Goal: Task Accomplishment & Management: Complete application form

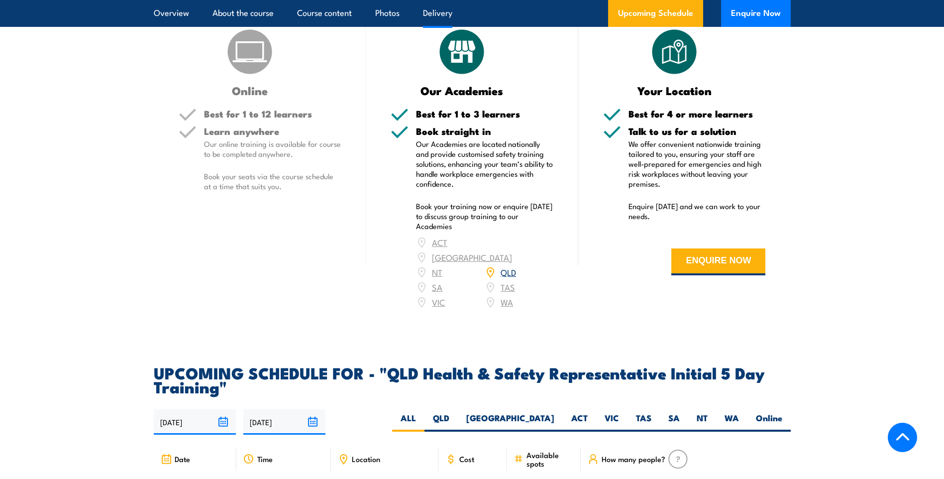
scroll to position [1394, 0]
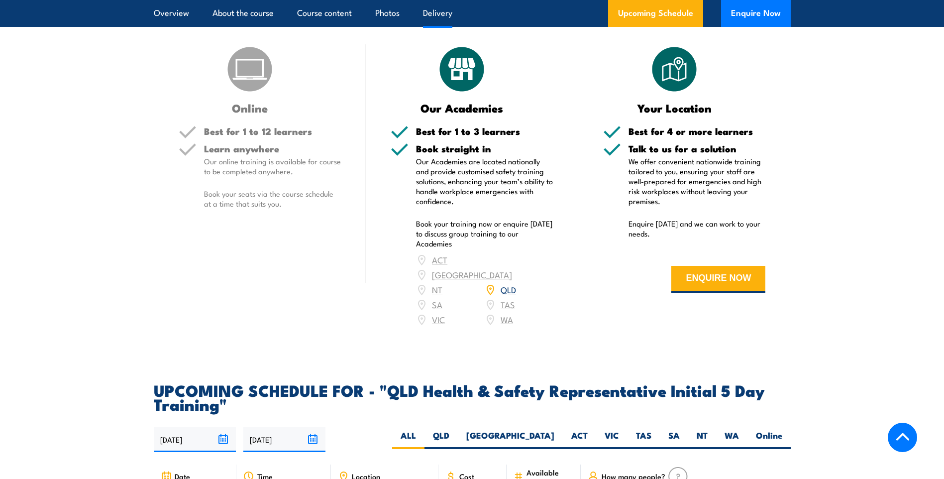
click at [507, 286] on link "QLD" at bounding box center [508, 289] width 15 height 12
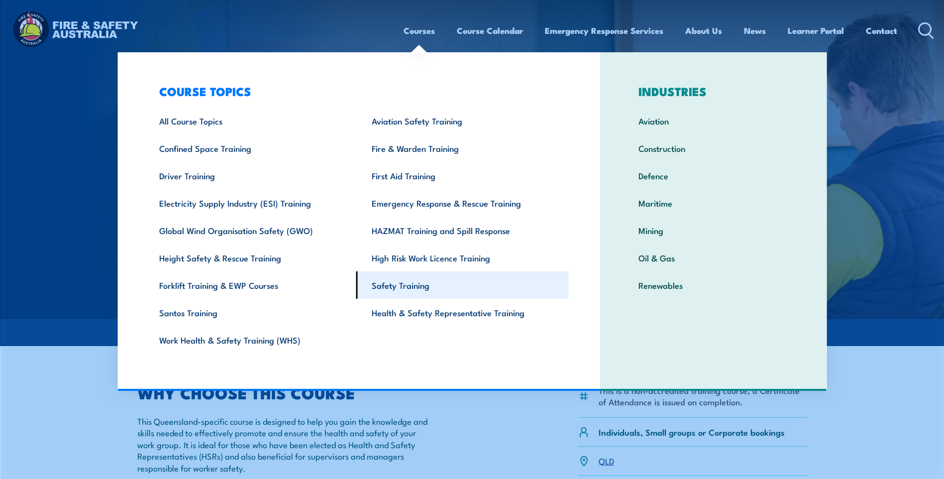
click at [389, 283] on link "Safety Training" at bounding box center [462, 284] width 213 height 27
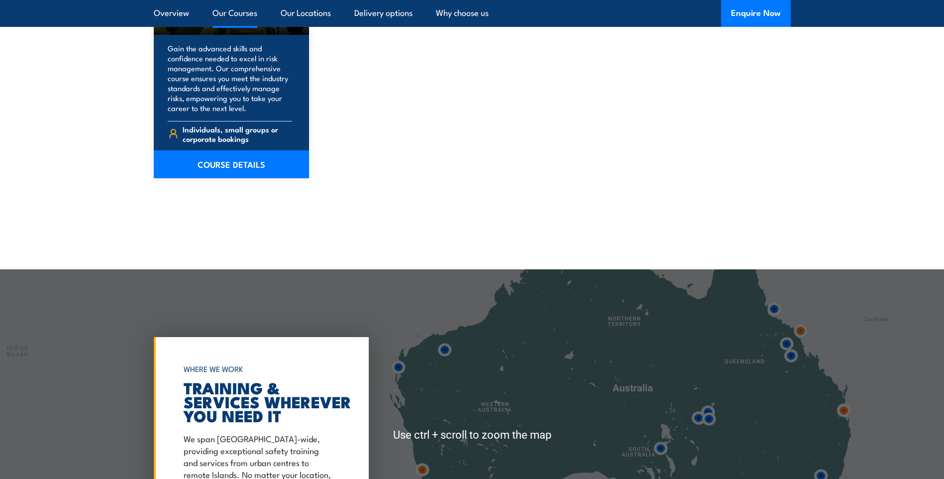
scroll to position [1991, 0]
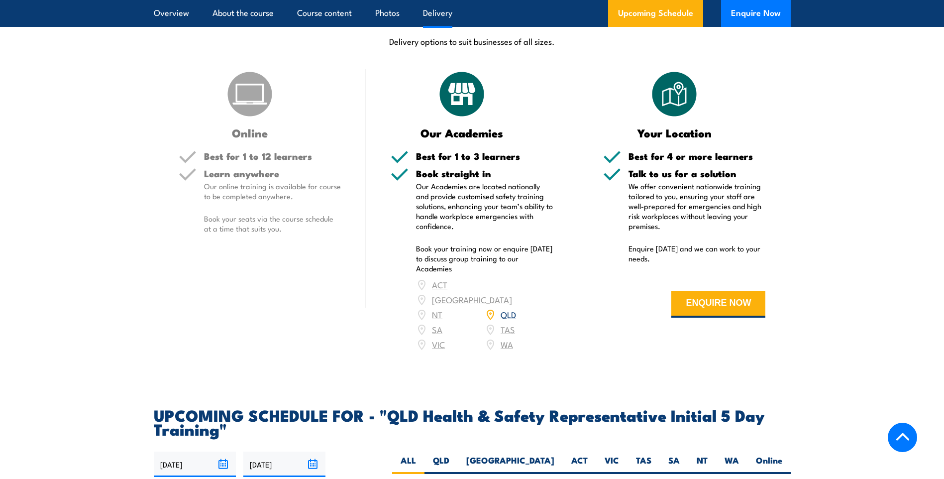
scroll to position [1394, 0]
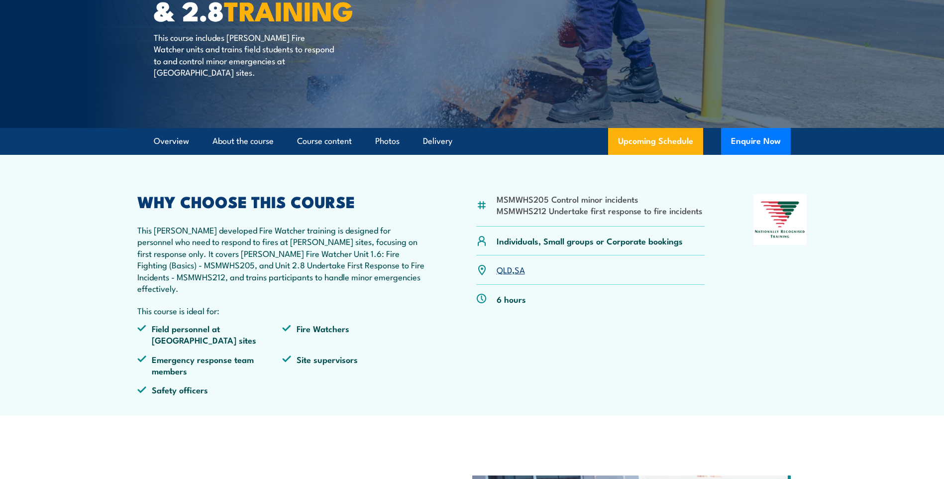
scroll to position [149, 0]
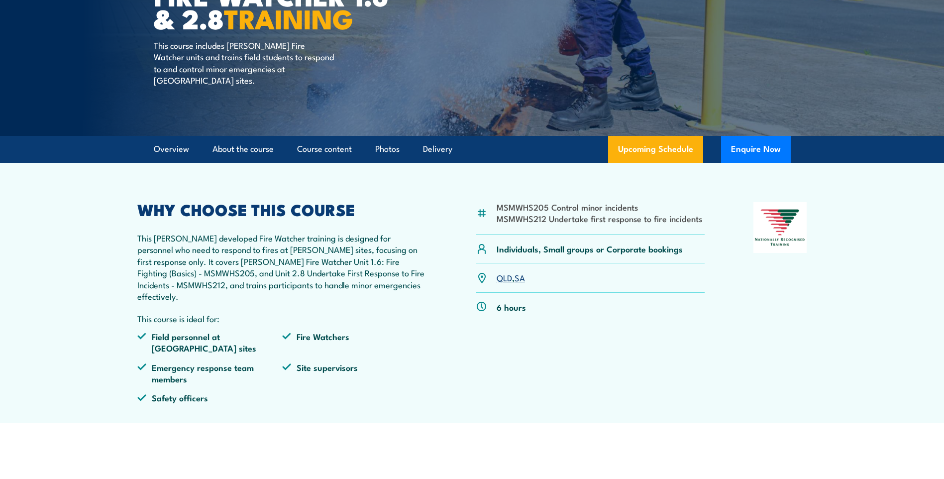
click at [503, 275] on link "QLD" at bounding box center [504, 277] width 15 height 12
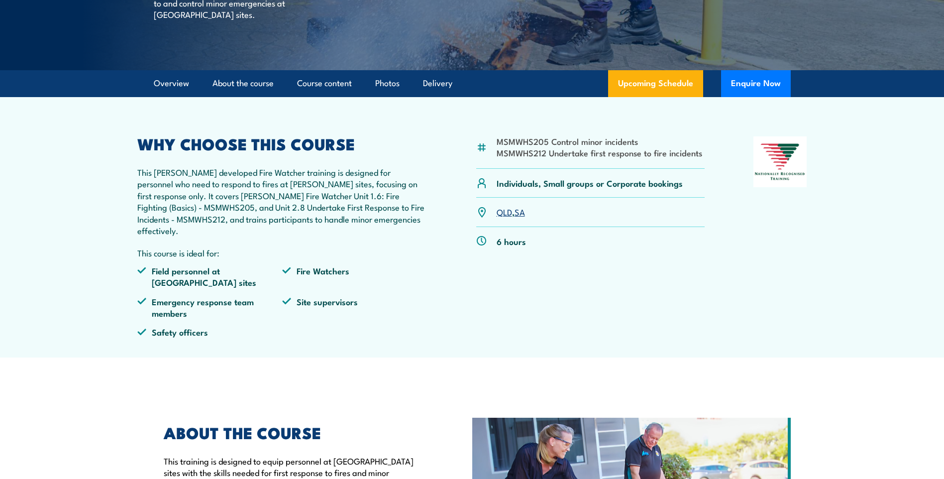
scroll to position [116, 0]
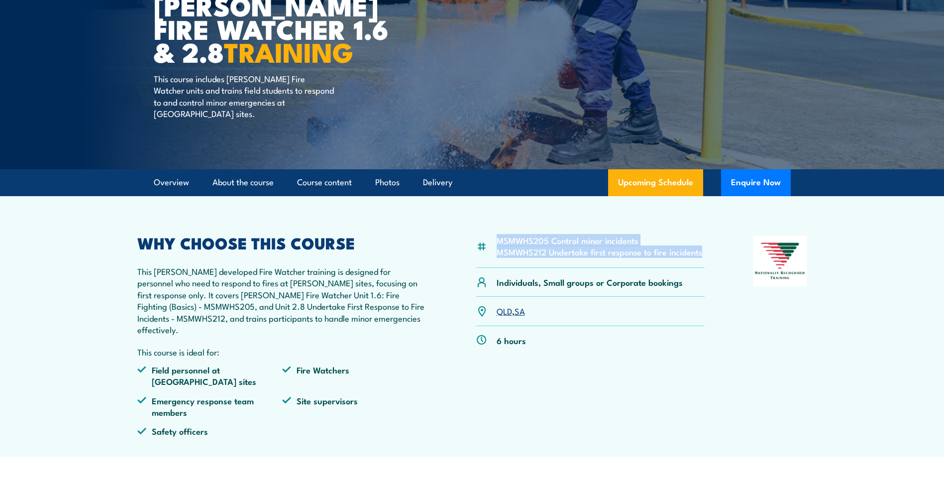
drag, startPoint x: 704, startPoint y: 254, endPoint x: 495, endPoint y: 241, distance: 209.5
click at [495, 241] on div "MSMWHS205 Control minor incidents MSMWHS212 Undertake first response to fire in…" at bounding box center [590, 251] width 229 height 32
drag, startPoint x: 495, startPoint y: 241, endPoint x: 521, endPoint y: 240, distance: 25.9
copy ul "MSMWHS205 Control minor incidents MSMWHS212 Undertake first response to fire in…"
click at [776, 179] on button "Enquire Now" at bounding box center [756, 182] width 70 height 27
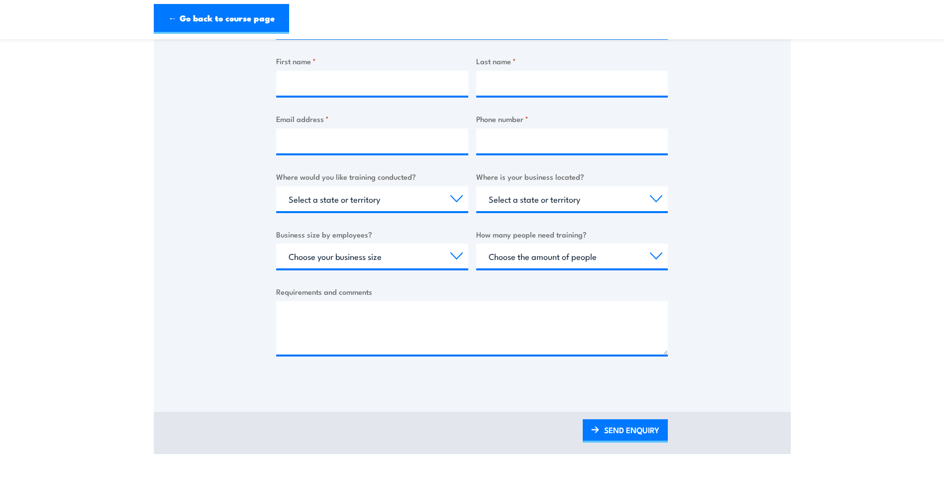
scroll to position [249, 0]
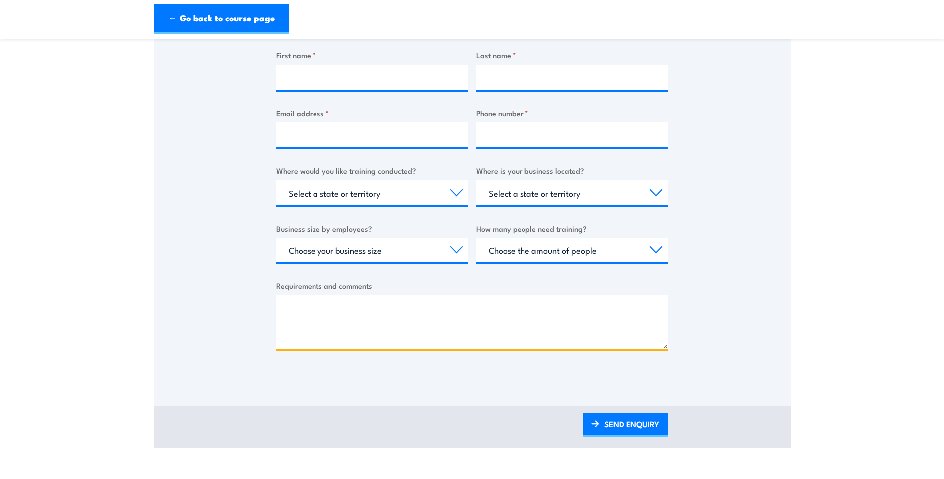
click at [296, 309] on textarea "Requirements and comments" at bounding box center [472, 321] width 392 height 53
paste textarea "MSMWHS205 Control minor incidents MSMWHS212 Undertake first response to fire in…"
type textarea "MSMWHS205 Control minor incidents MSMWHS212 Undertake first response to fire in…"
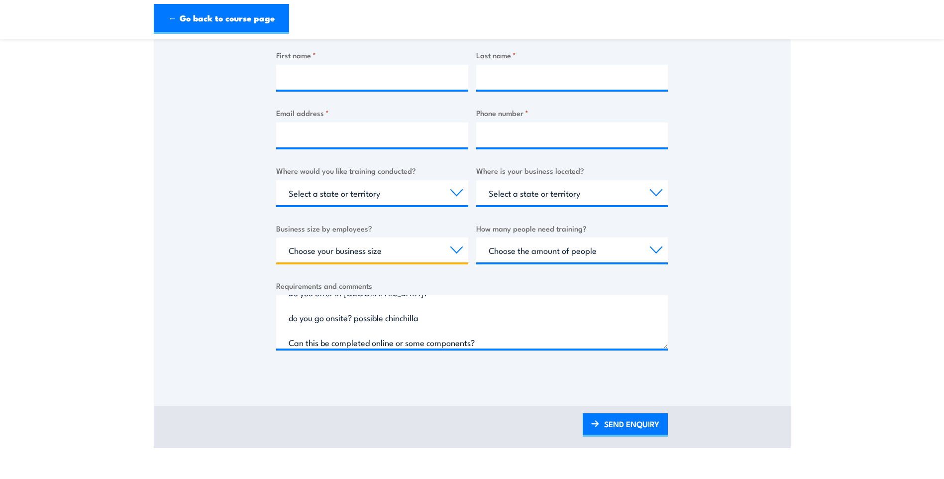
click at [461, 249] on select "Choose your business size 1 to 19 20 to 199 200+" at bounding box center [372, 249] width 192 height 25
select select "200+"
click at [276, 237] on select "Choose your business size 1 to 19 20 to 199 200+" at bounding box center [372, 249] width 192 height 25
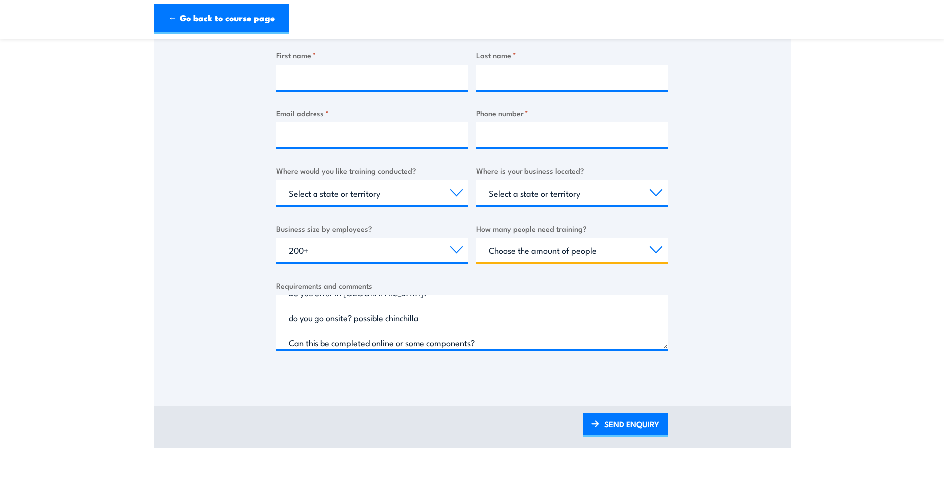
click at [651, 250] on select "Choose the amount of people 1 to 4 5 to 19 20+" at bounding box center [572, 249] width 192 height 25
select select "5 to 19"
click at [476, 237] on select "Choose the amount of people 1 to 4 5 to 19 20+" at bounding box center [572, 249] width 192 height 25
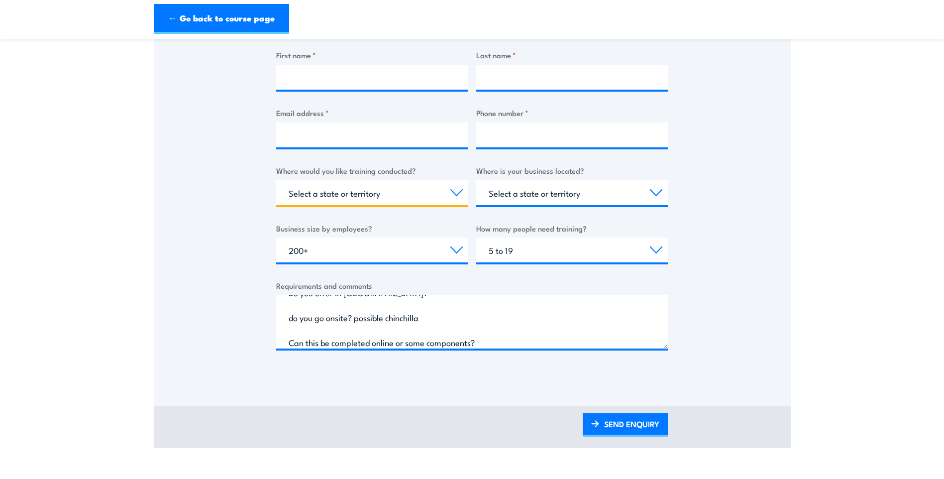
click at [451, 194] on select "Select a state or territory Nationally - multiple locations QLD NSW VIC SA ACT …" at bounding box center [372, 192] width 192 height 25
select select "QLD"
click at [276, 180] on select "Select a state or territory Nationally - multiple locations QLD NSW VIC SA ACT …" at bounding box center [372, 192] width 192 height 25
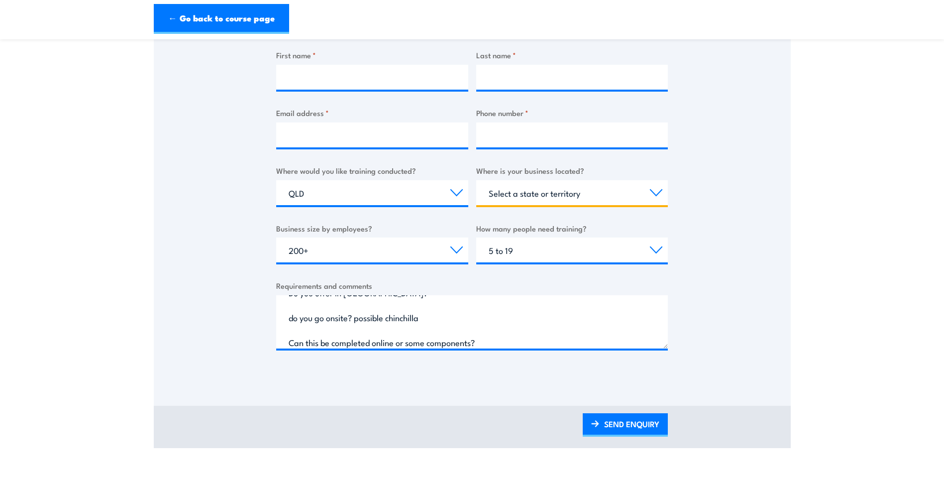
click at [655, 194] on select "Select a state or territory QLD NSW VIC SA ACT WA TAS NT" at bounding box center [572, 192] width 192 height 25
select select "QLD"
click at [476, 180] on select "Select a state or territory QLD NSW VIC SA ACT WA TAS NT" at bounding box center [572, 192] width 192 height 25
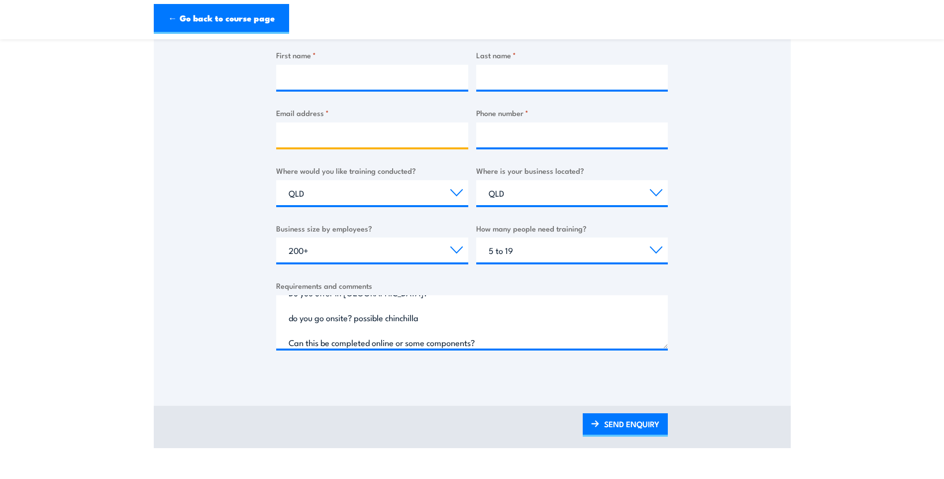
click at [359, 132] on input "Email address *" at bounding box center [372, 134] width 192 height 25
type input "mweeding@monadel.com.au"
type input "Mathew"
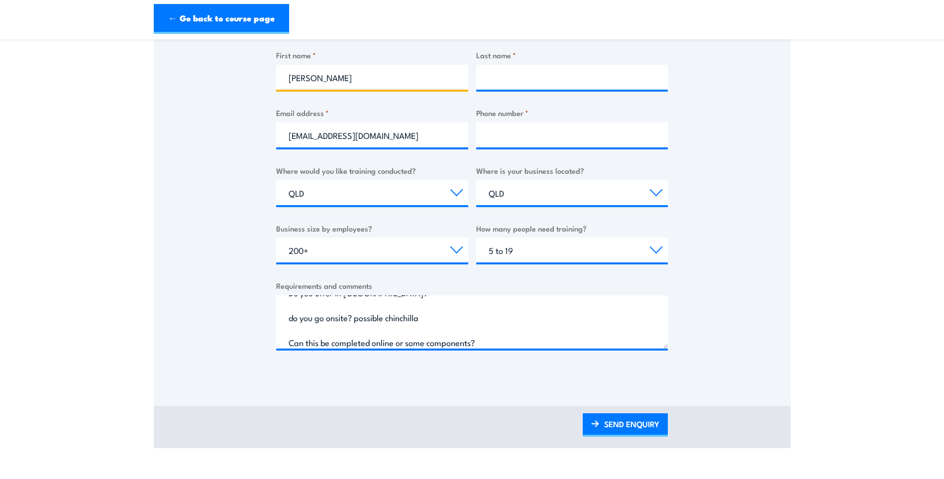
type input "Weeding"
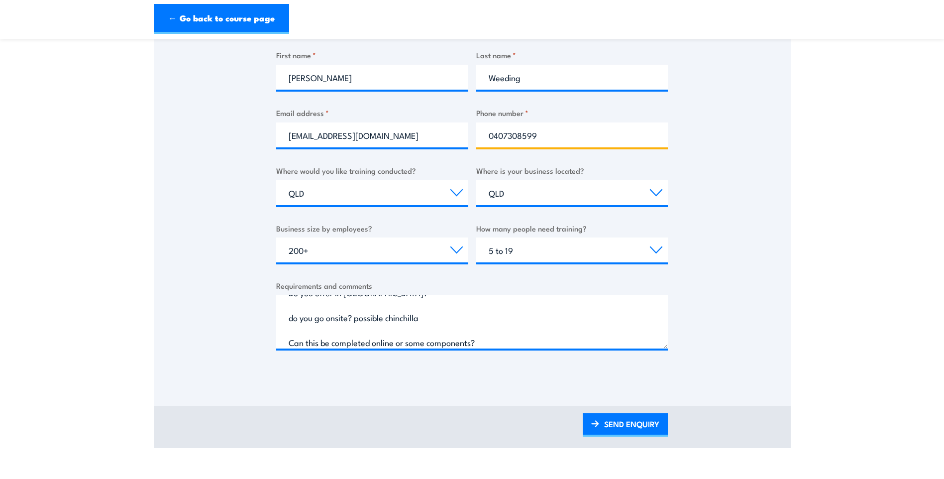
click at [551, 139] on input "0407308599" at bounding box center [572, 134] width 192 height 25
click at [515, 138] on input "04" at bounding box center [572, 134] width 192 height 25
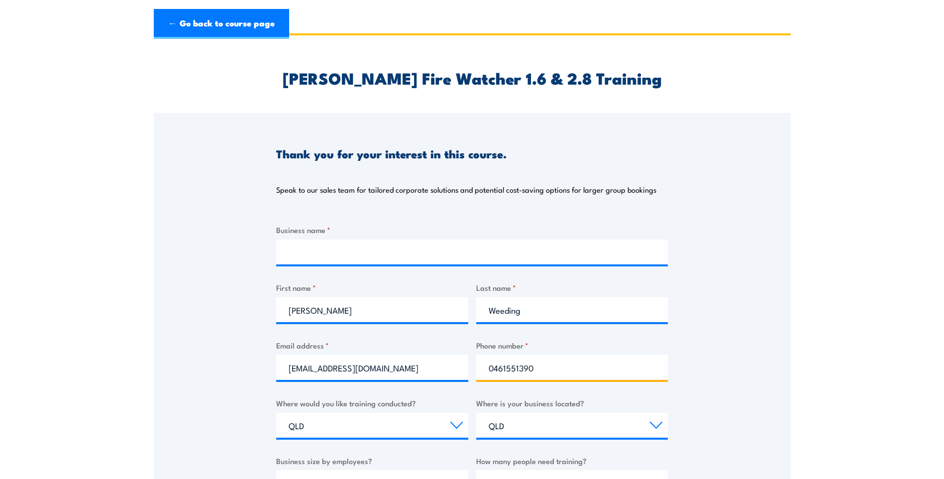
scroll to position [0, 0]
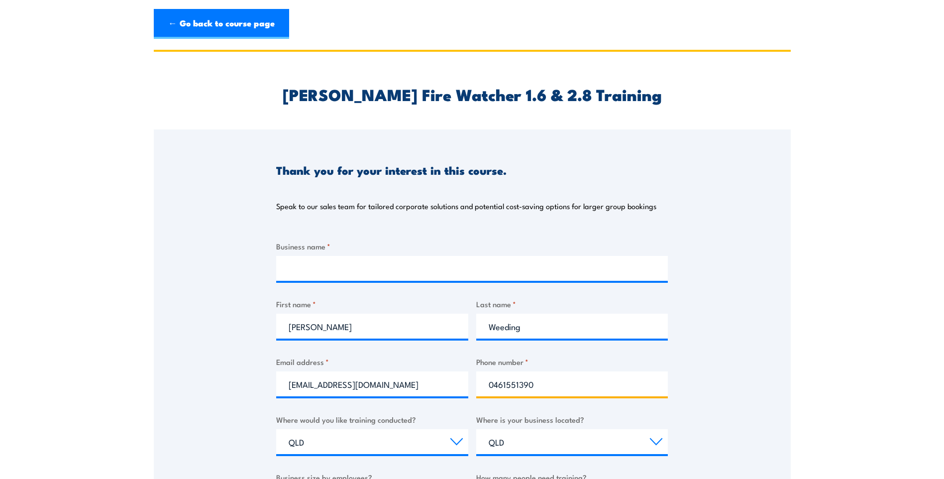
type input "0461551390"
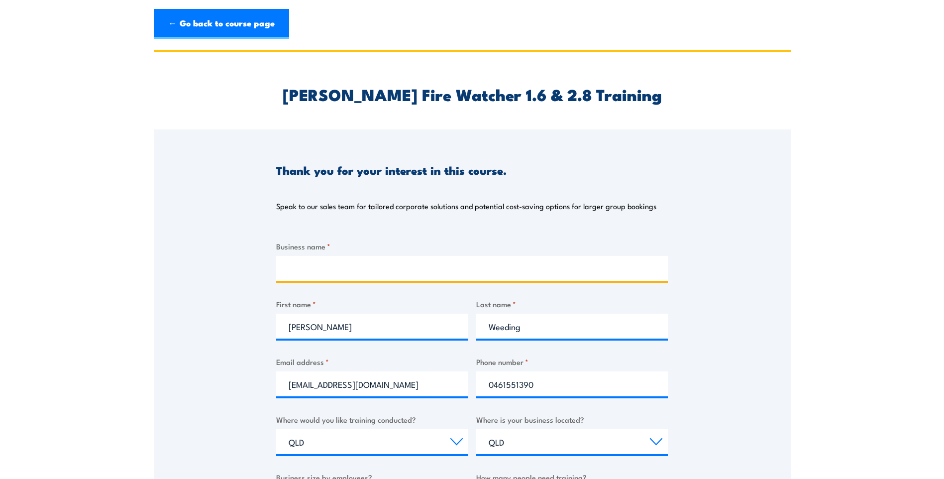
click at [362, 267] on input "Business name *" at bounding box center [472, 268] width 392 height 25
type input "Monadelphous Group Limited"
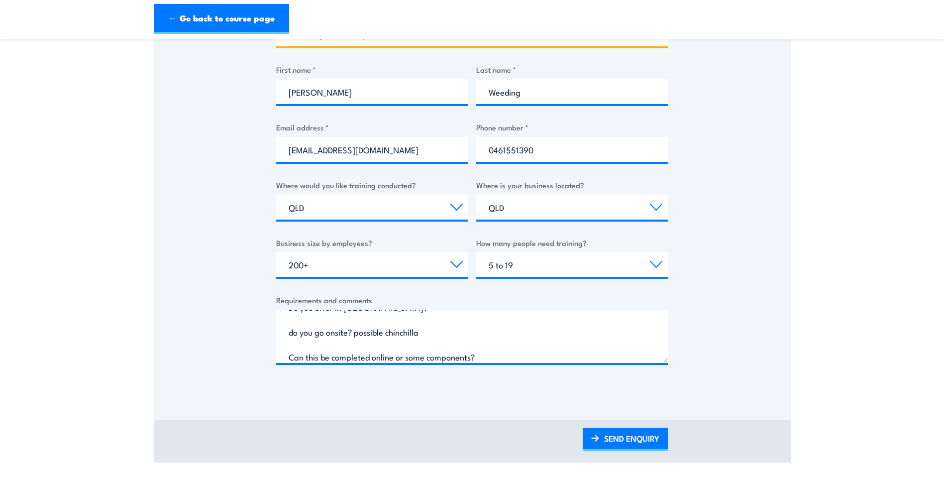
scroll to position [249, 0]
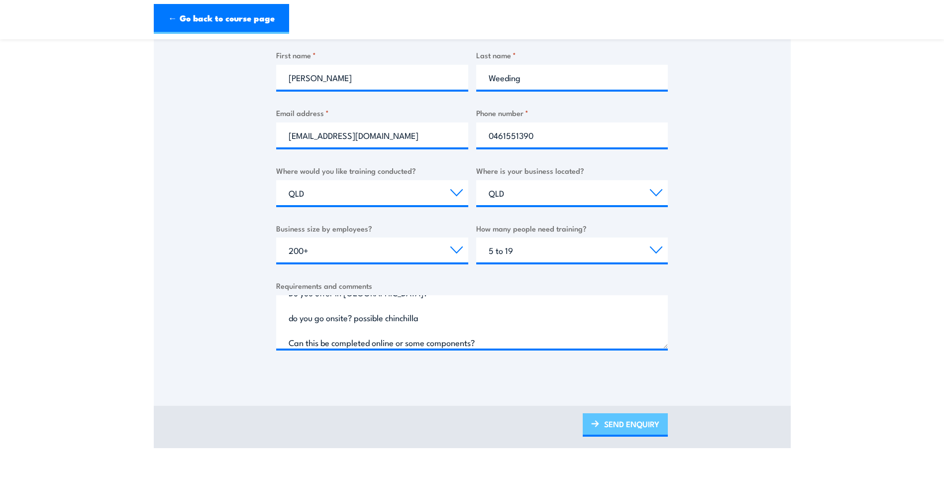
click at [610, 423] on link "SEND ENQUIRY" at bounding box center [625, 424] width 85 height 23
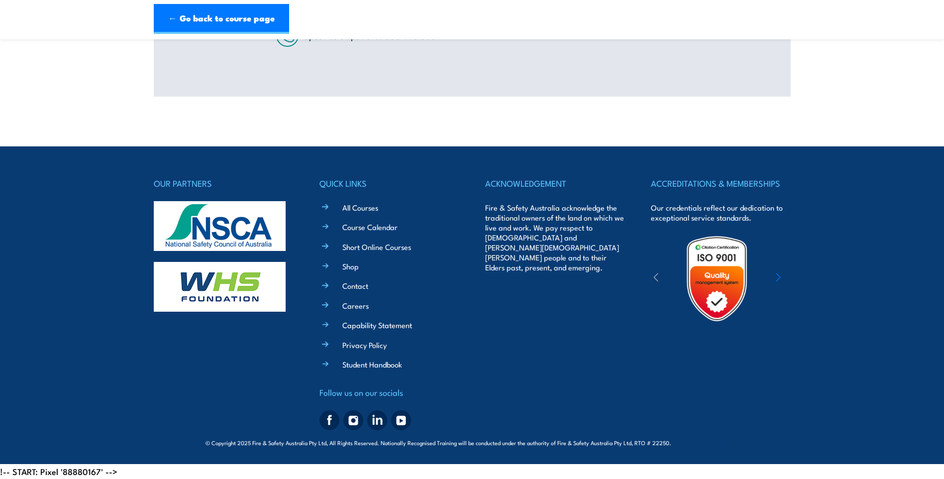
click at [614, 425] on div "ACKNOWLEDGEMENT Fire & Safety Australia acknowledge the traditional owners of t…" at bounding box center [554, 305] width 139 height 258
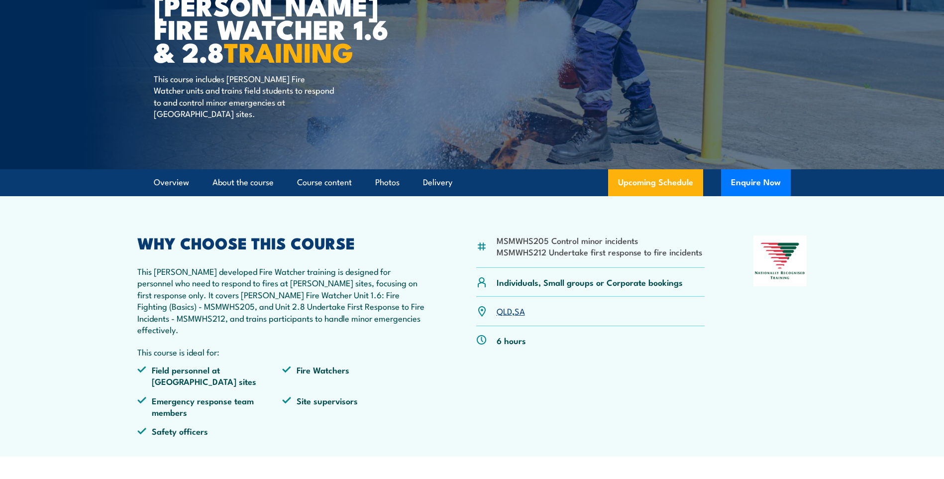
click at [519, 311] on link "SA" at bounding box center [520, 311] width 10 height 12
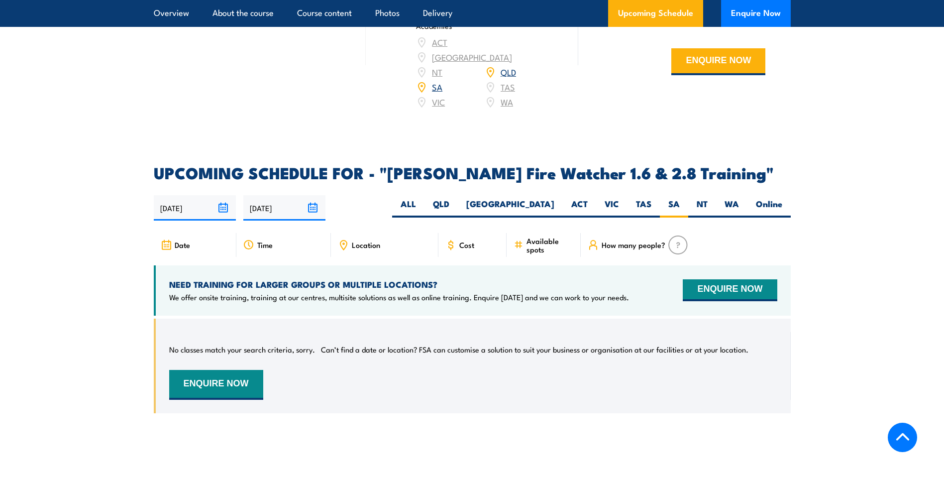
scroll to position [1361, 0]
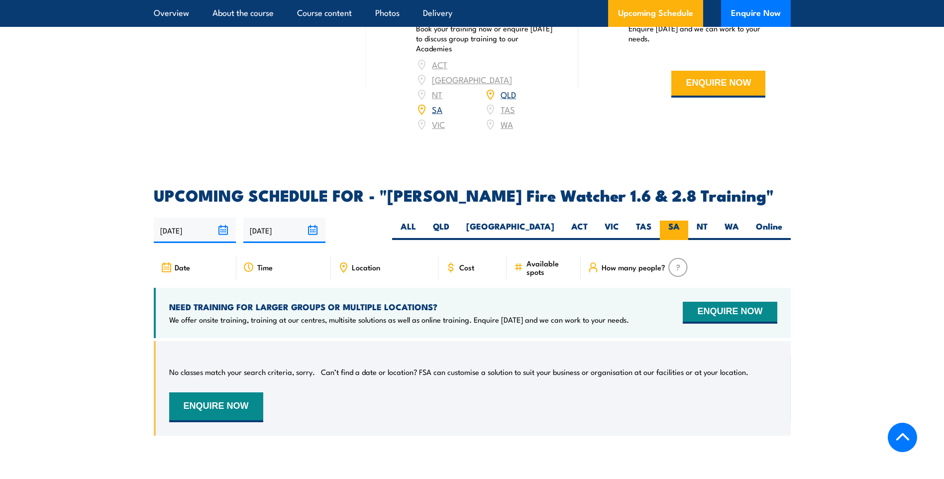
click at [673, 221] on label "SA" at bounding box center [674, 230] width 28 height 19
click at [680, 221] on input "SA" at bounding box center [683, 224] width 6 height 6
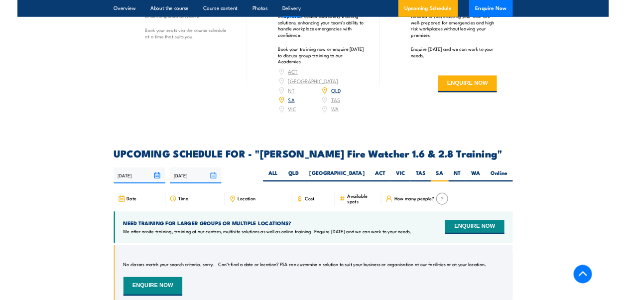
scroll to position [1297, 0]
